Goal: Contribute content

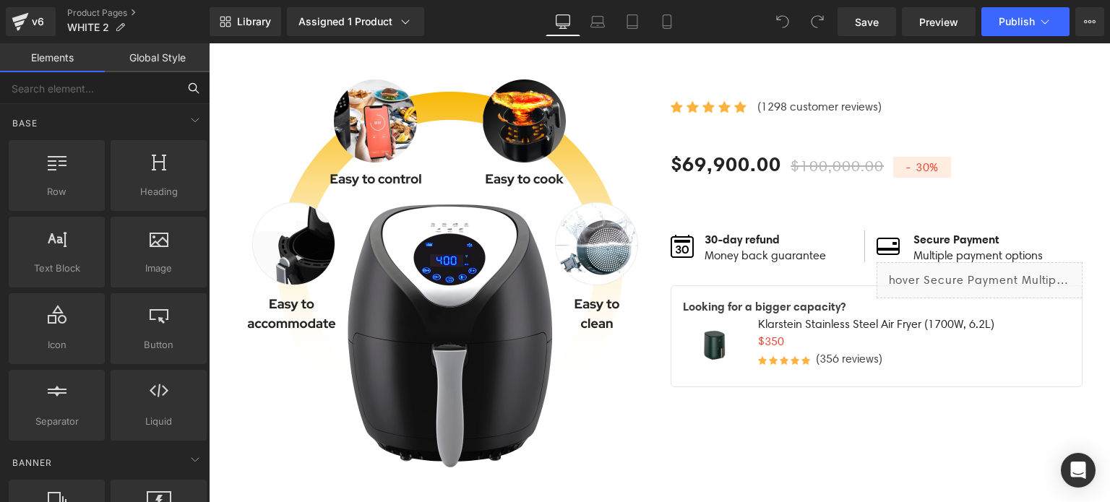
click at [72, 92] on input "text" at bounding box center [89, 88] width 178 height 32
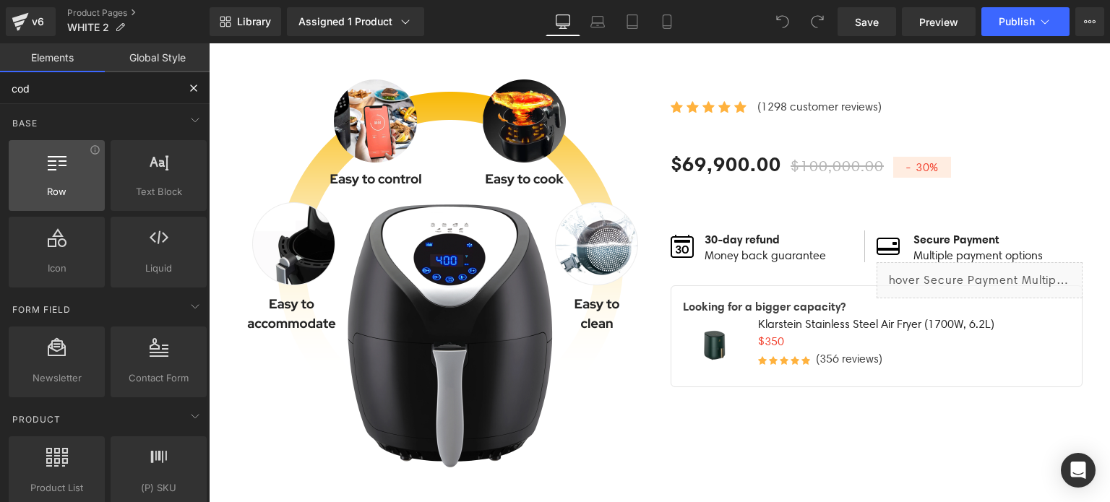
type input "code"
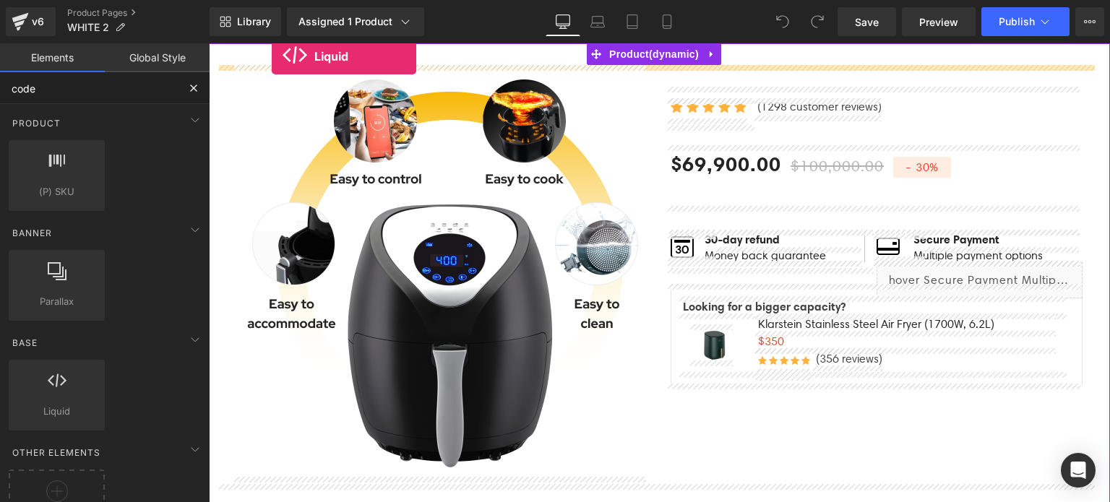
drag, startPoint x: 277, startPoint y: 430, endPoint x: 272, endPoint y: 56, distance: 373.5
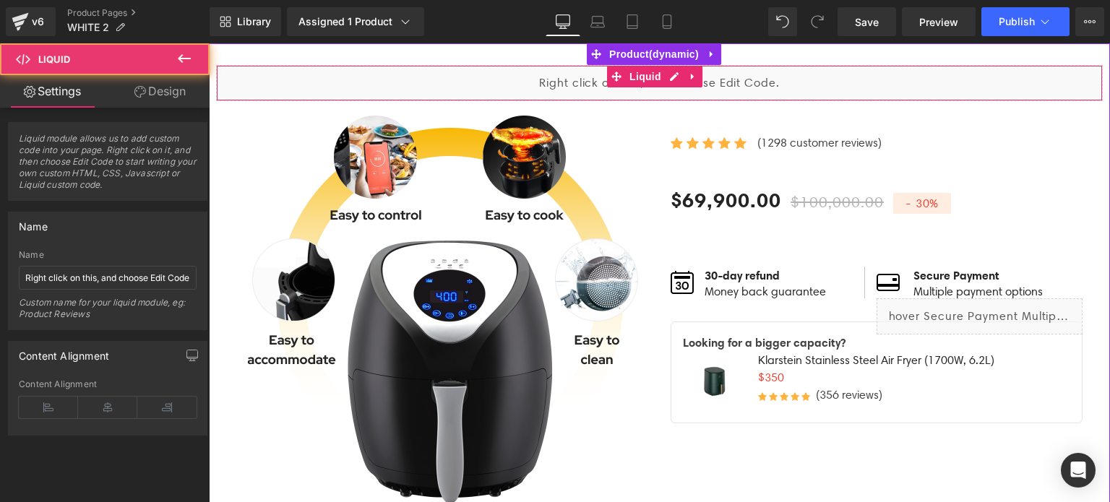
click at [532, 85] on div "Liquid" at bounding box center [659, 83] width 886 height 36
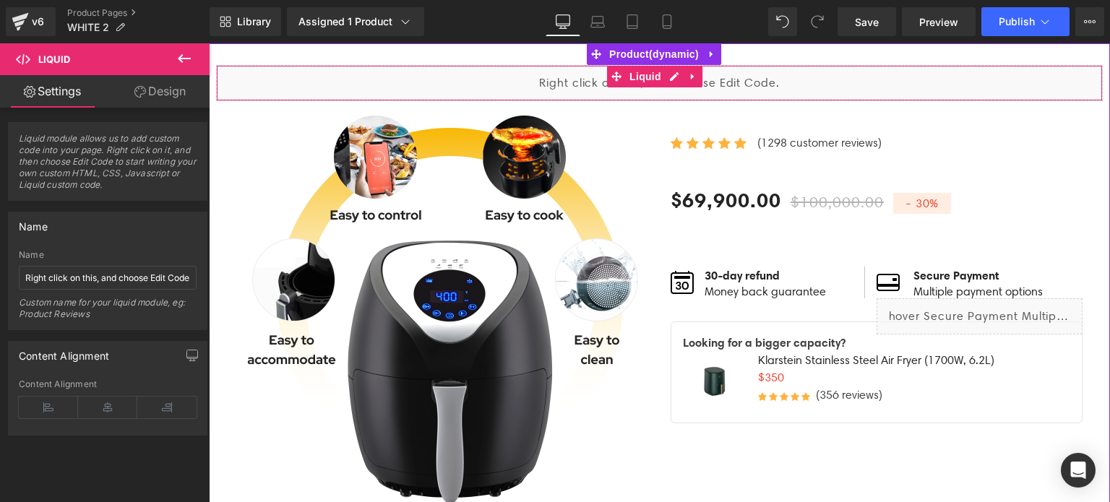
click at [298, 82] on div "Liquid" at bounding box center [659, 83] width 886 height 36
click at [505, 76] on div "Liquid" at bounding box center [659, 83] width 886 height 36
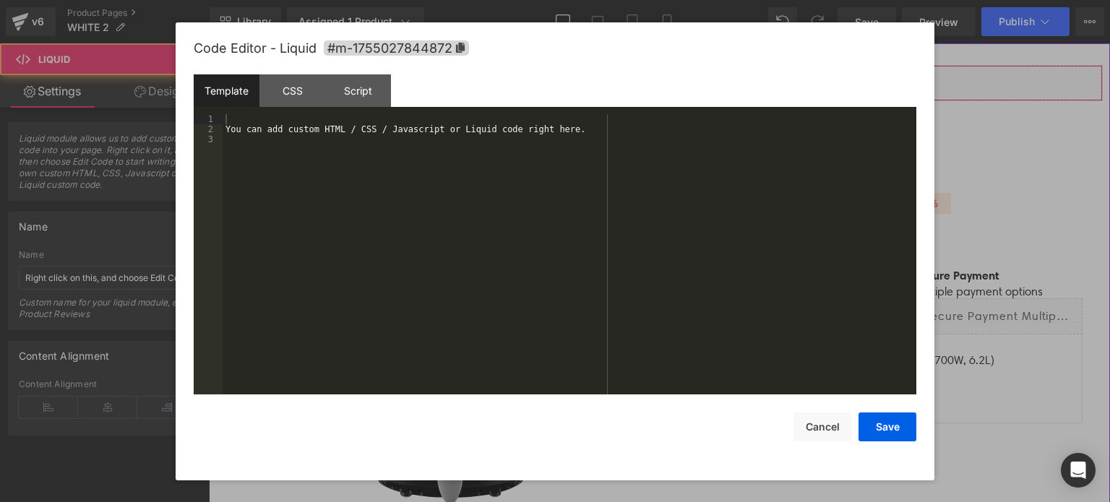
click at [665, 74] on div "Liquid" at bounding box center [659, 83] width 886 height 36
click at [326, 149] on div "You can add custom HTML / CSS / Javascript or Liquid code right here." at bounding box center [569, 265] width 694 height 302
click at [266, 116] on div "You can add custom HTML / CSS / Javascript or Liquid code right here." at bounding box center [569, 265] width 694 height 302
click at [315, 131] on div "You can add custom HTML / CSS / Javascript or Liquid code right here." at bounding box center [569, 265] width 694 height 302
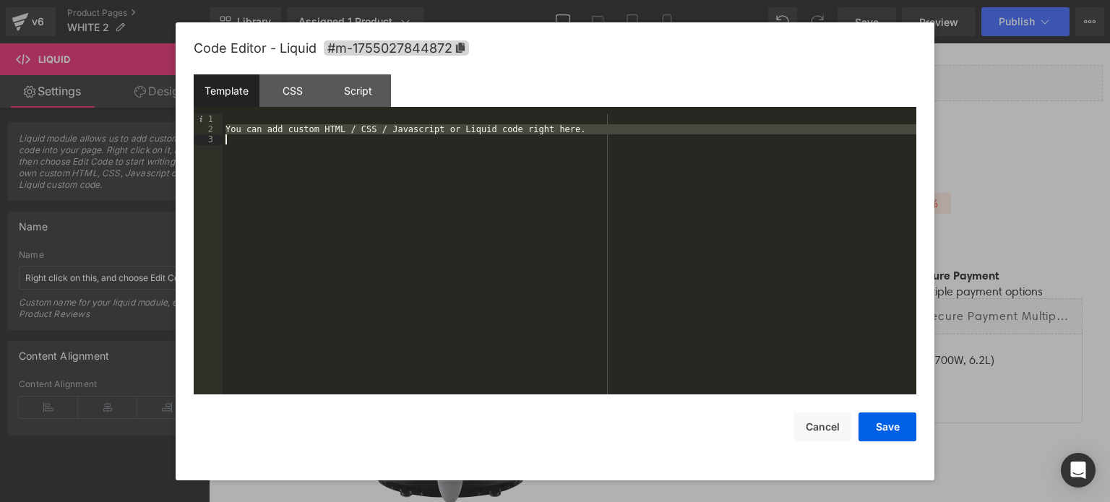
click at [315, 131] on div "You can add custom HTML / CSS / Javascript or Liquid code right here." at bounding box center [569, 265] width 694 height 302
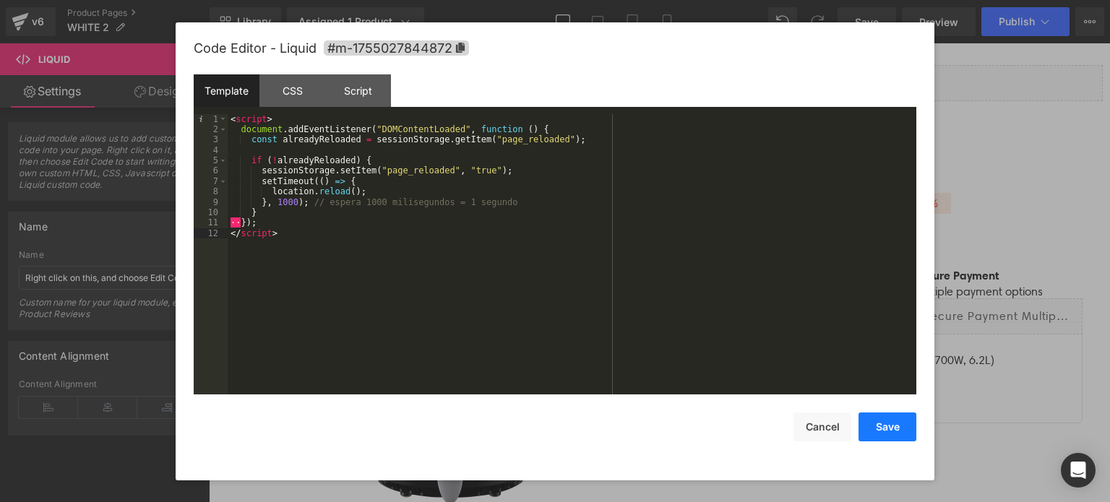
click at [889, 424] on button "Save" at bounding box center [887, 426] width 58 height 29
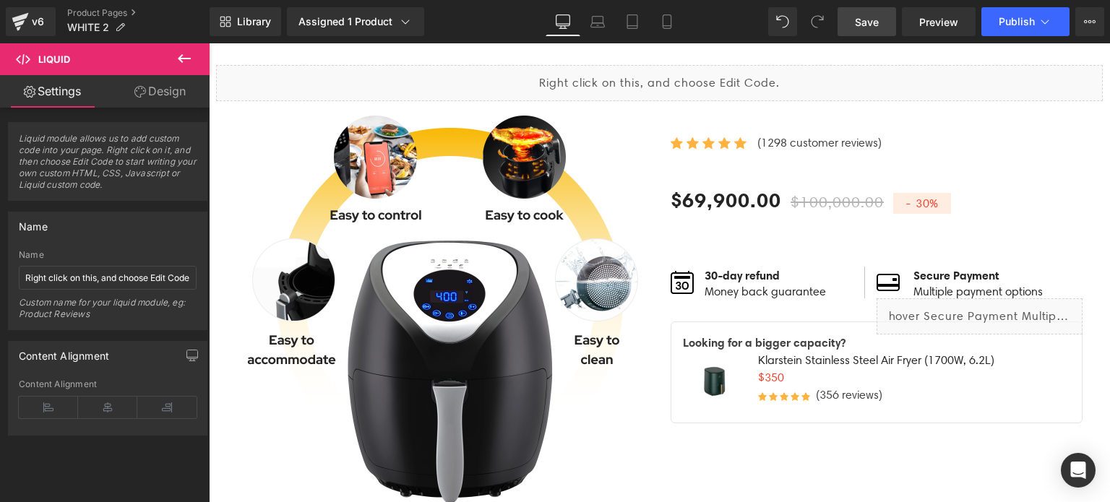
drag, startPoint x: 858, startPoint y: 19, endPoint x: 405, endPoint y: 35, distance: 453.2
click at [858, 19] on span "Save" at bounding box center [867, 21] width 24 height 15
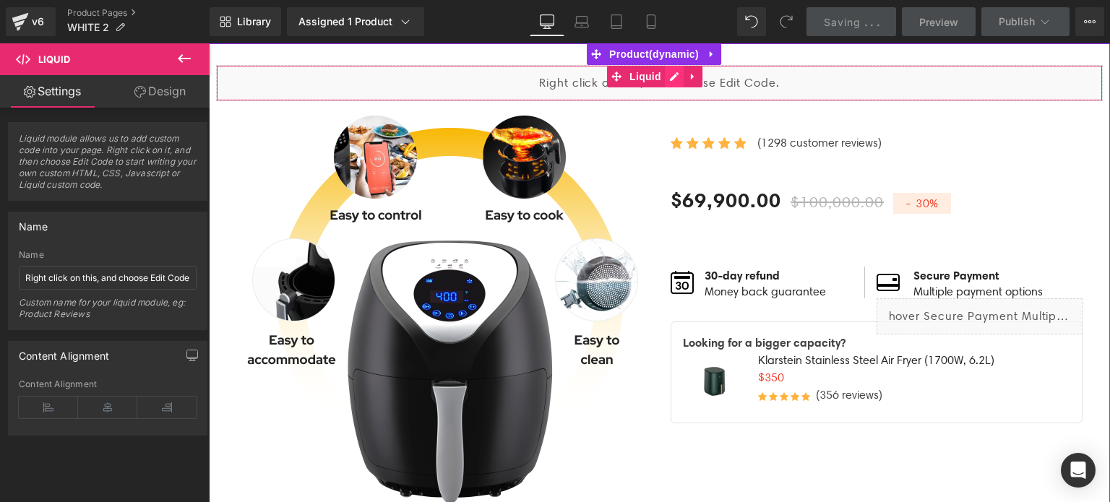
click at [667, 77] on div "Liquid" at bounding box center [659, 83] width 886 height 36
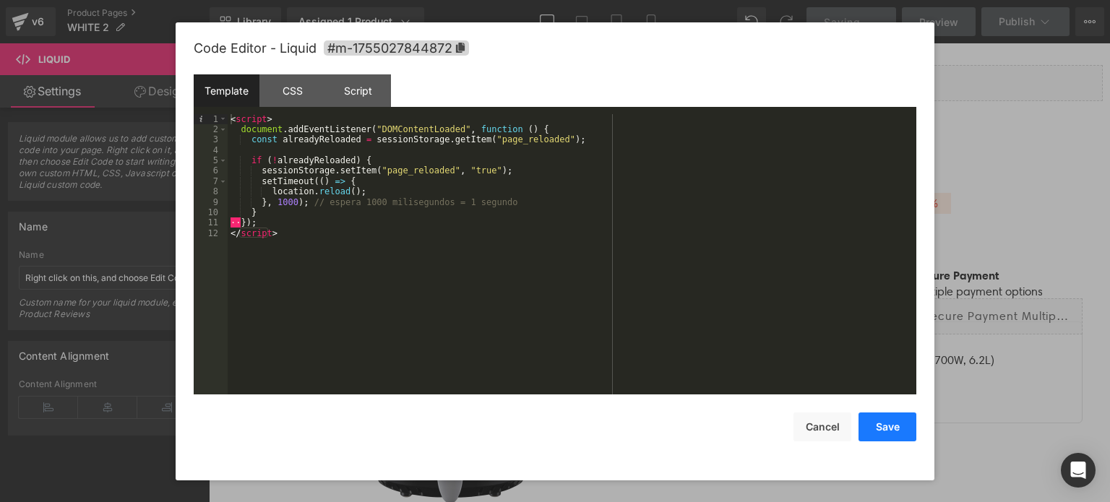
click at [887, 426] on button "Save" at bounding box center [887, 426] width 58 height 29
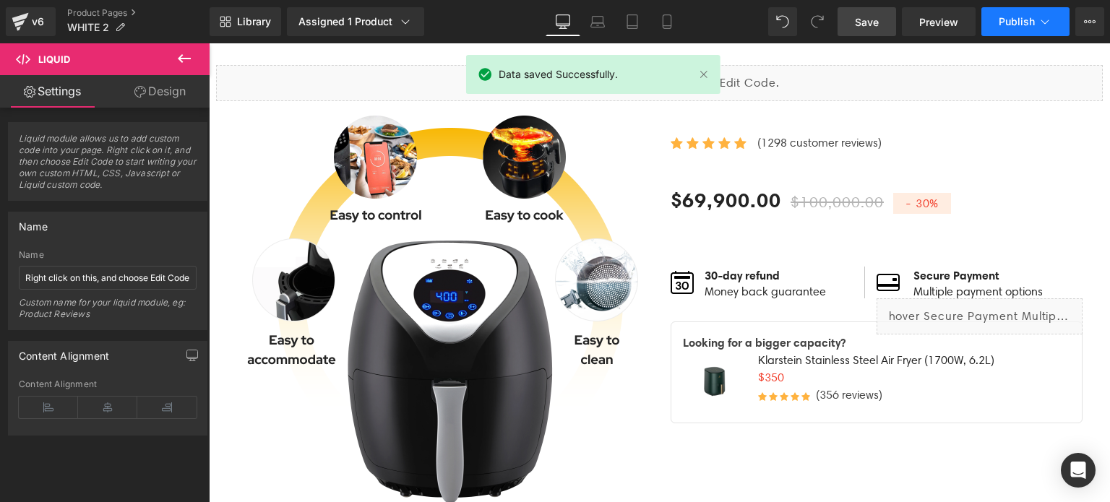
click at [1007, 22] on span "Publish" at bounding box center [1016, 22] width 36 height 12
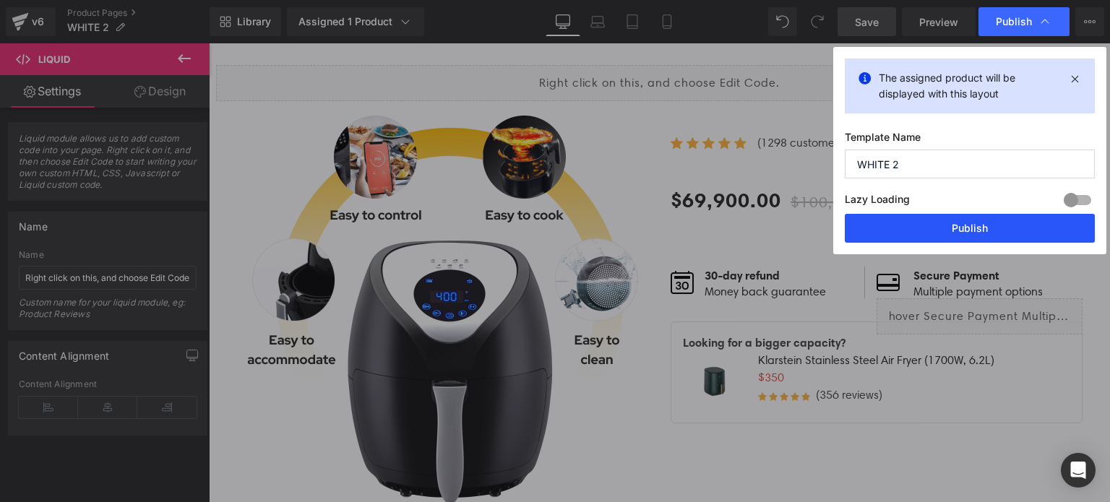
click at [968, 231] on button "Publish" at bounding box center [969, 228] width 250 height 29
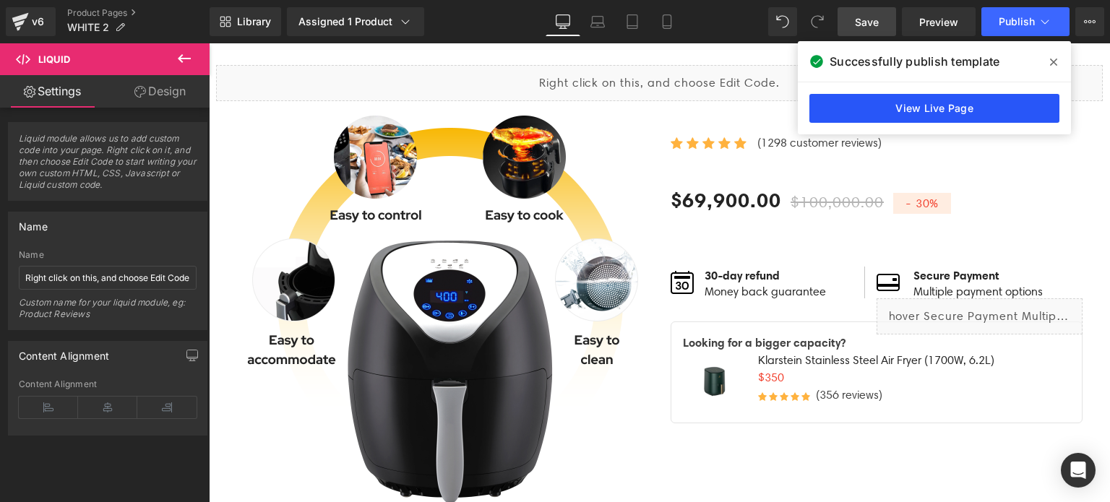
click at [940, 108] on link "View Live Page" at bounding box center [934, 108] width 250 height 29
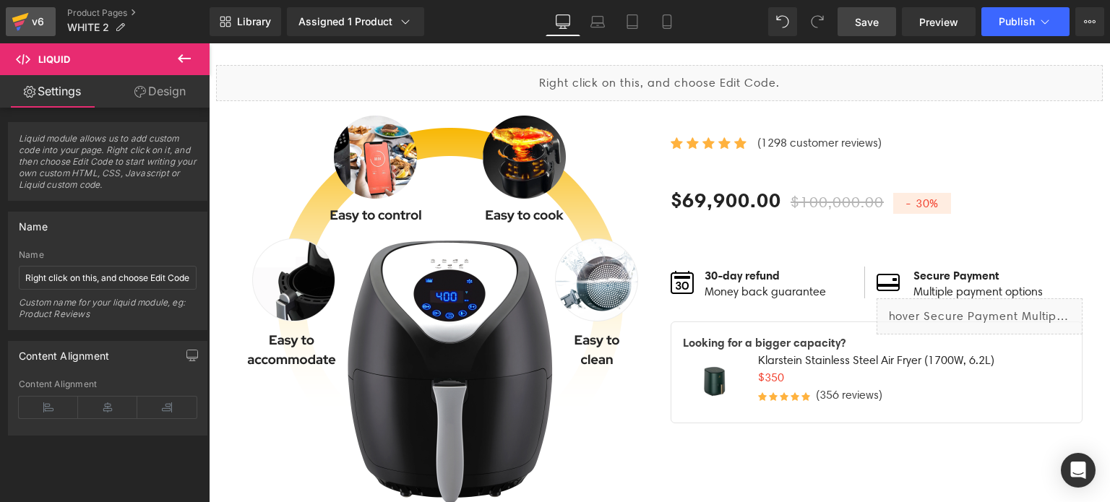
click at [38, 22] on div "v6" at bounding box center [38, 21] width 18 height 19
